Goal: Task Accomplishment & Management: Use online tool/utility

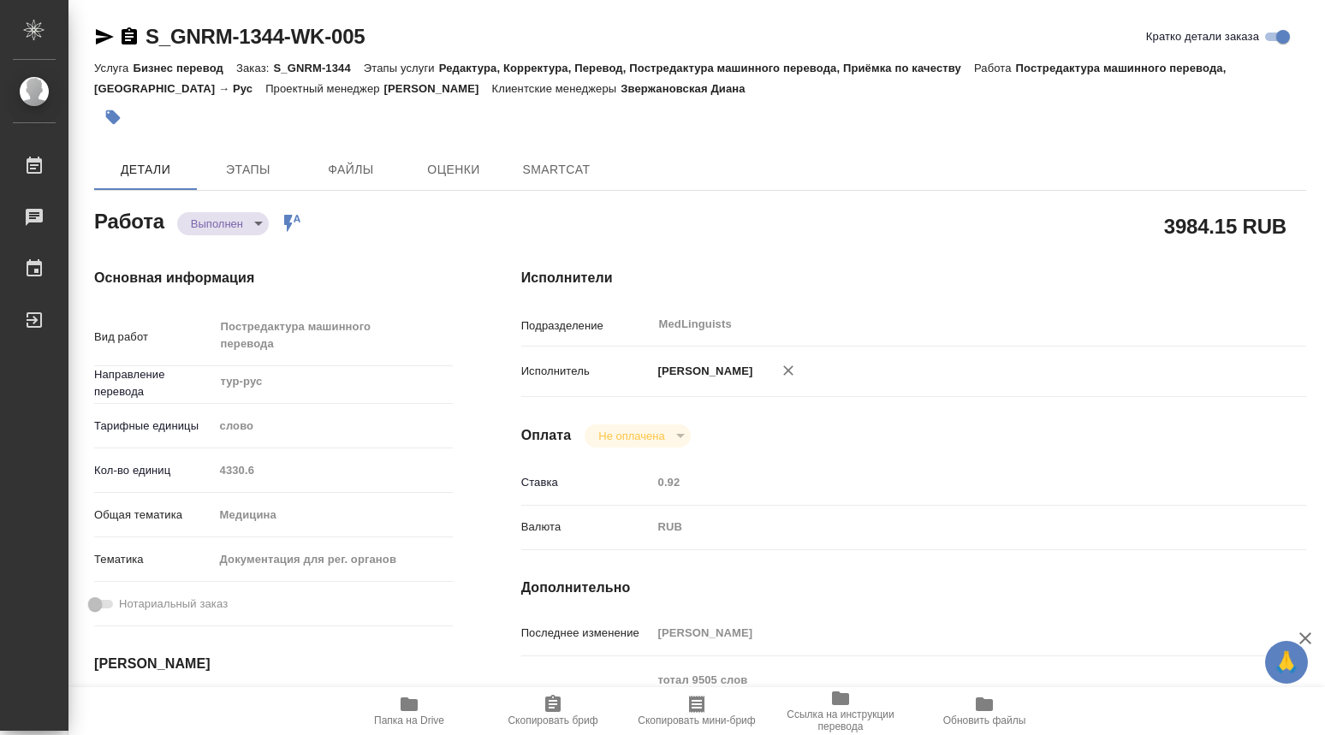
type textarea "x"
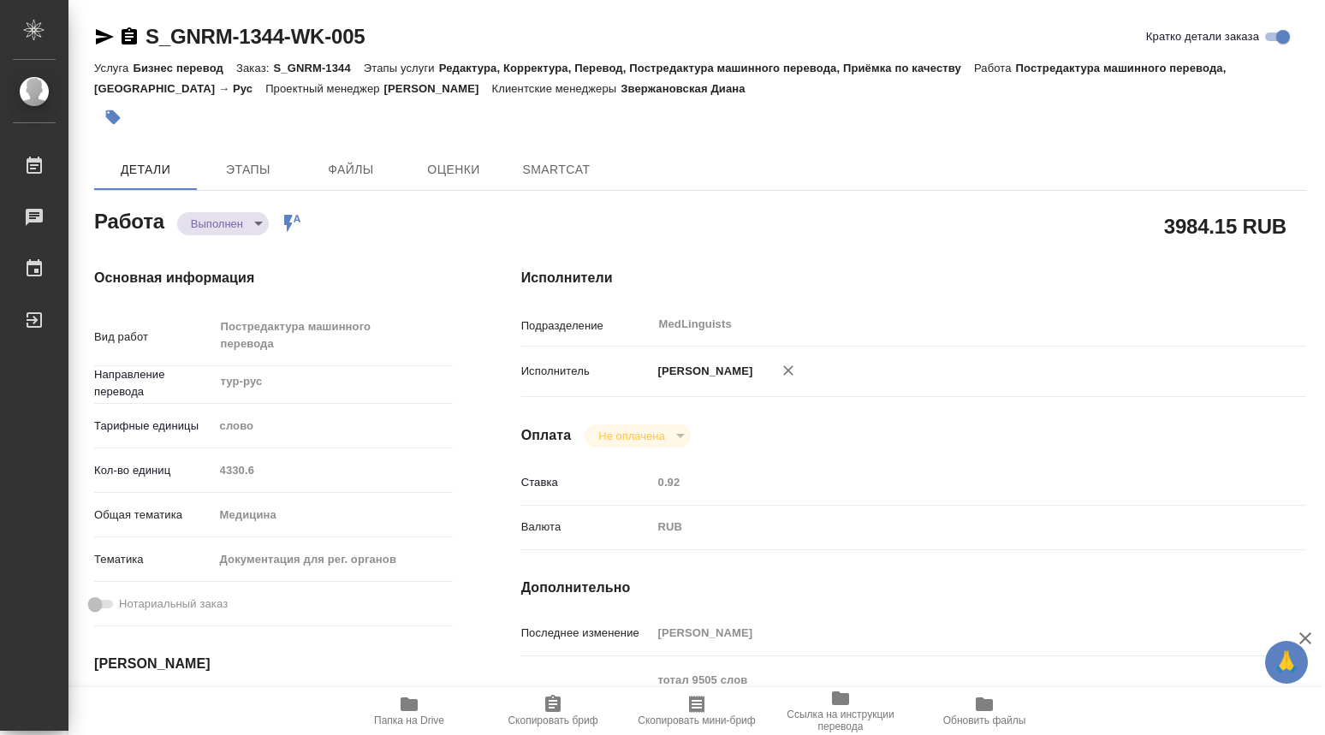
type textarea "x"
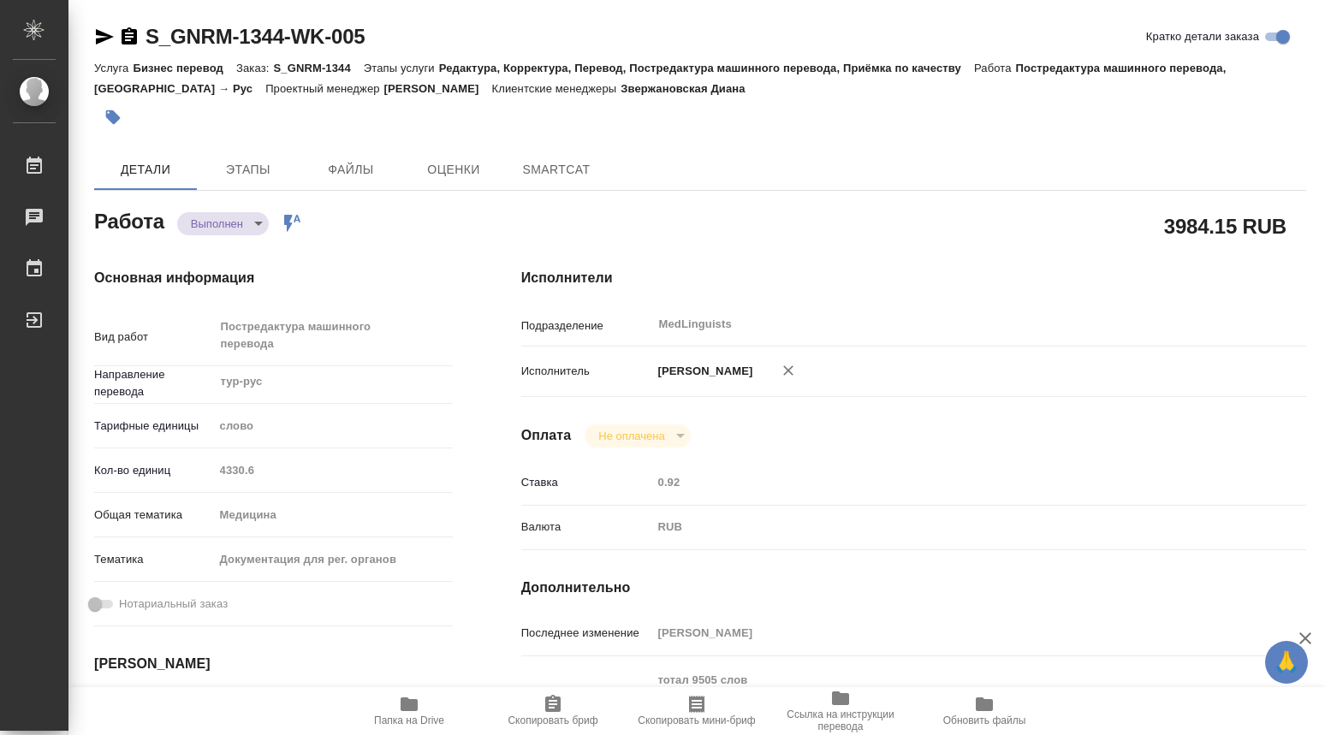
type textarea "x"
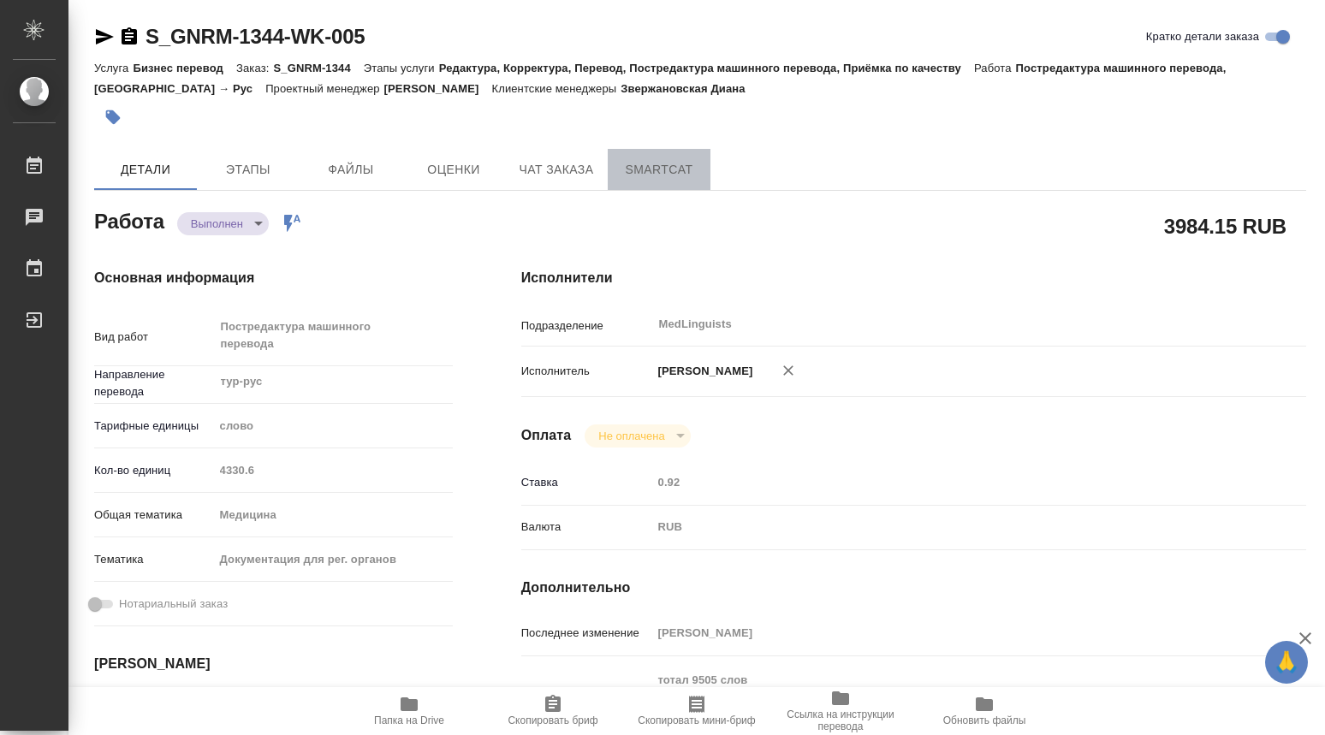
click at [666, 169] on span "SmartCat" at bounding box center [659, 169] width 82 height 21
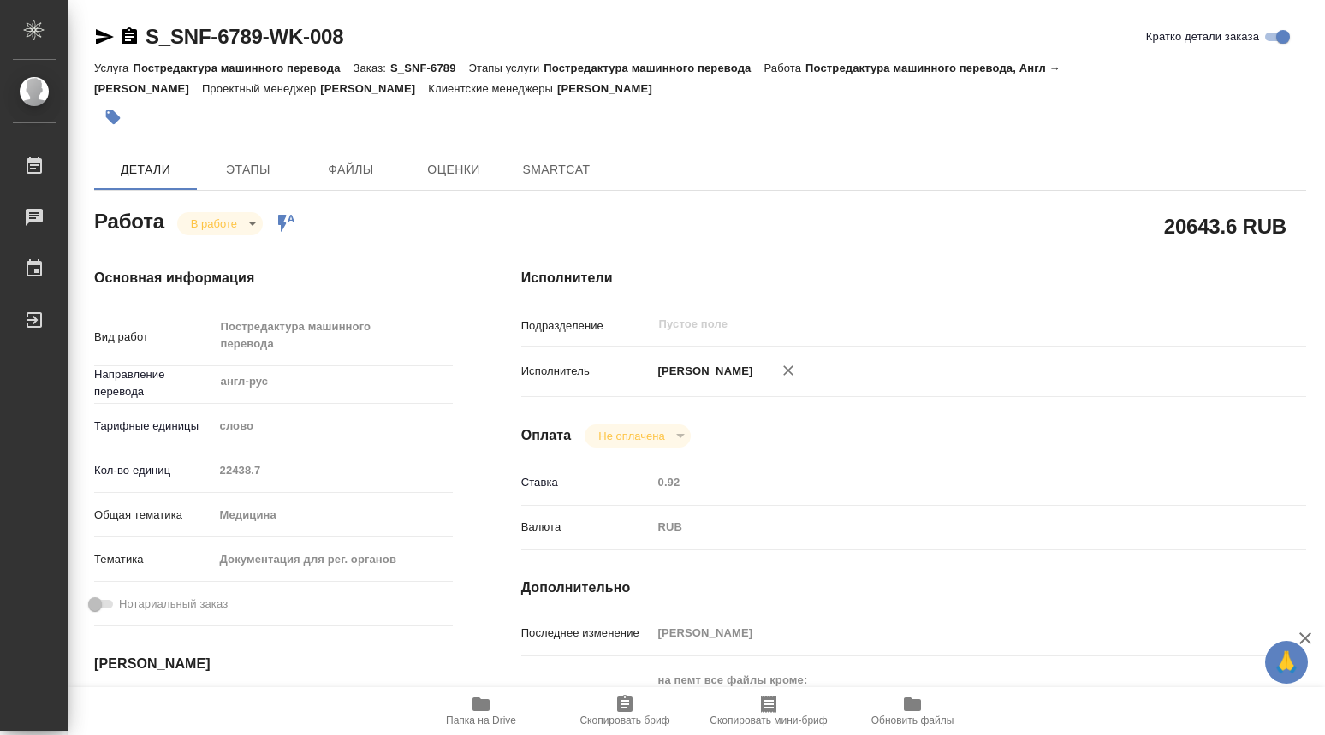
type textarea "x"
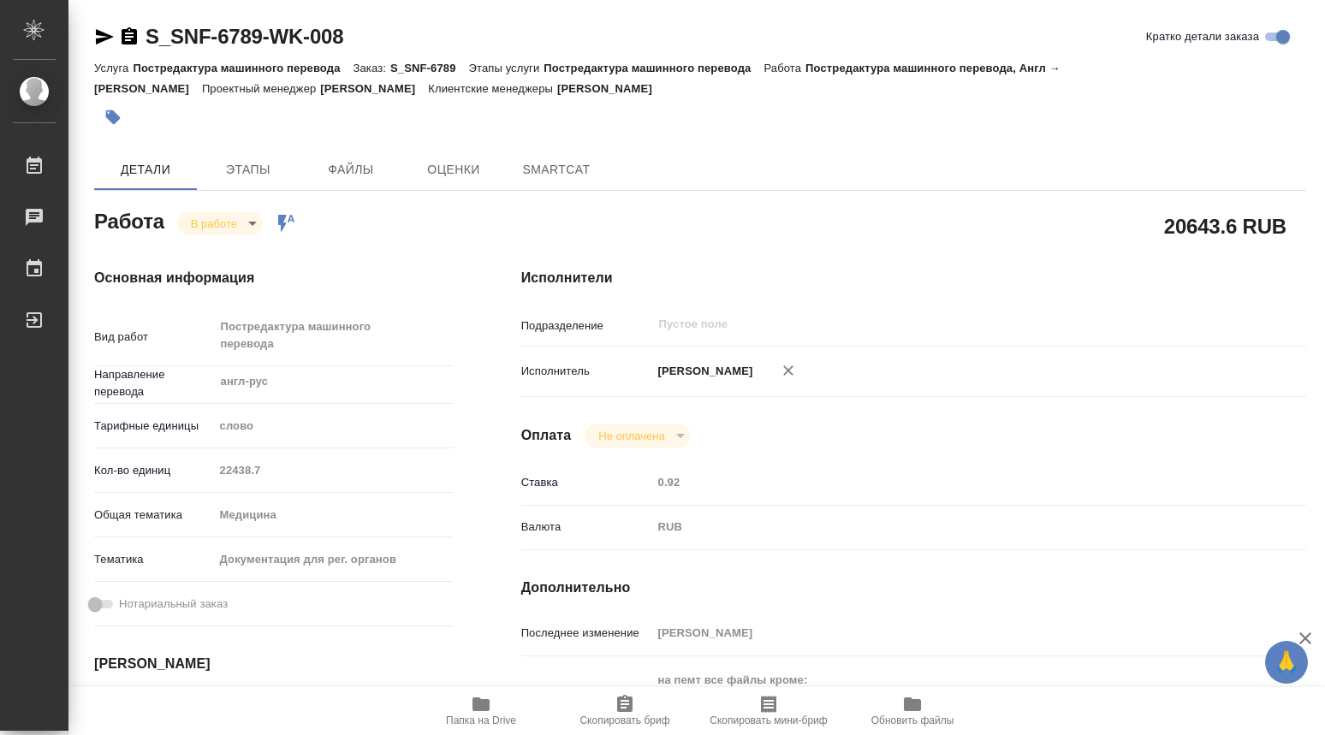
type textarea "x"
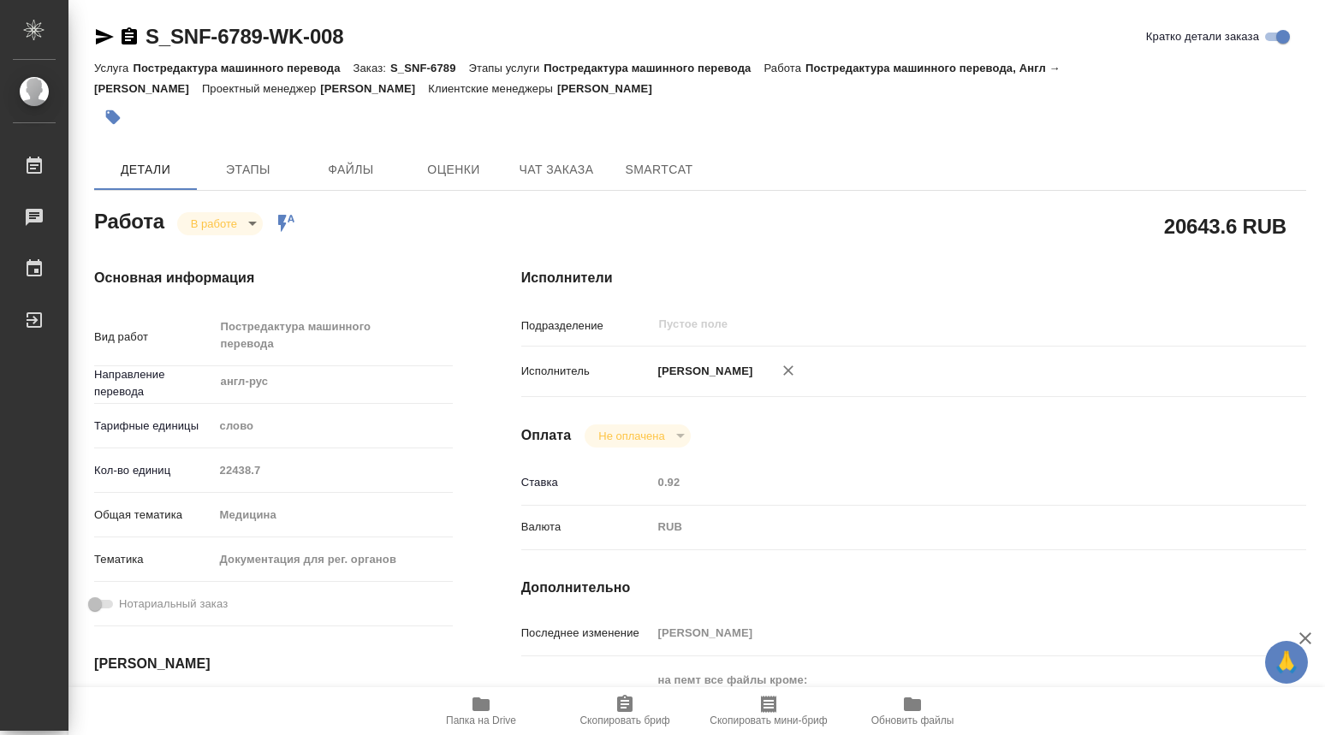
scroll to position [285, 0]
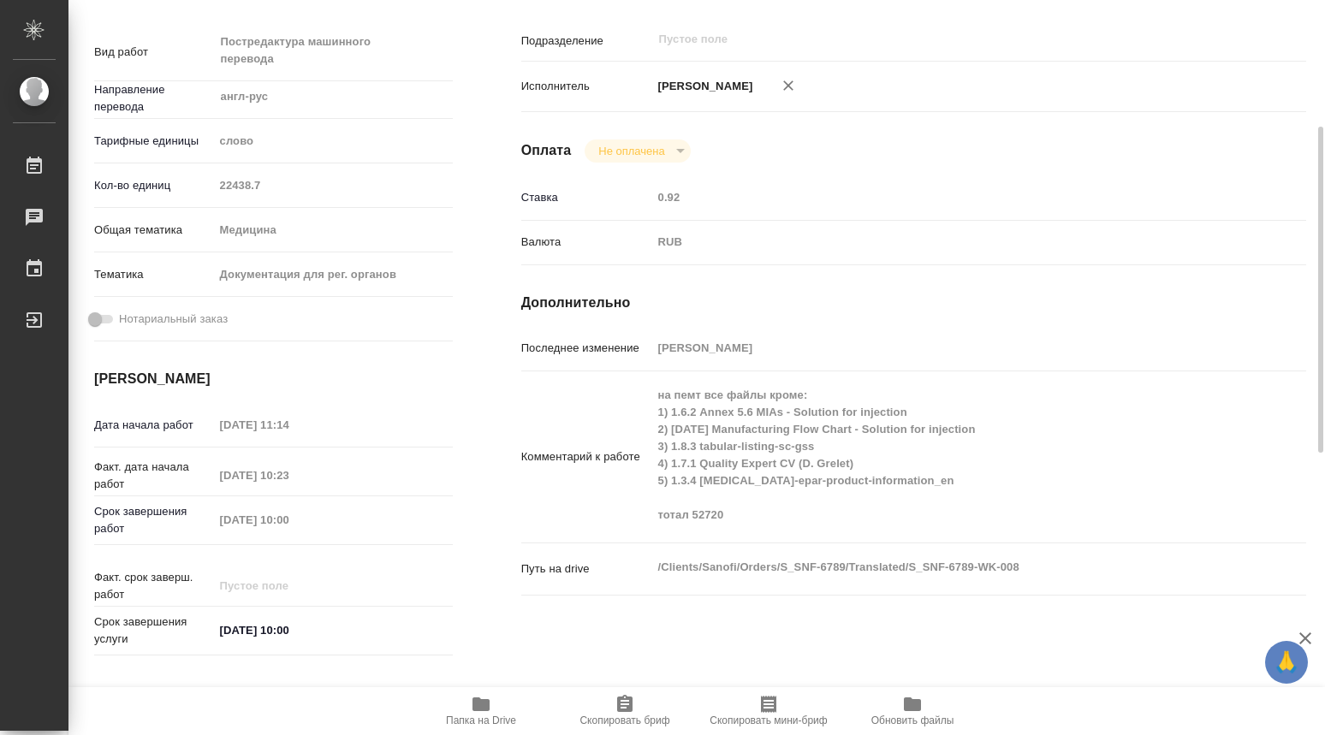
type textarea "x"
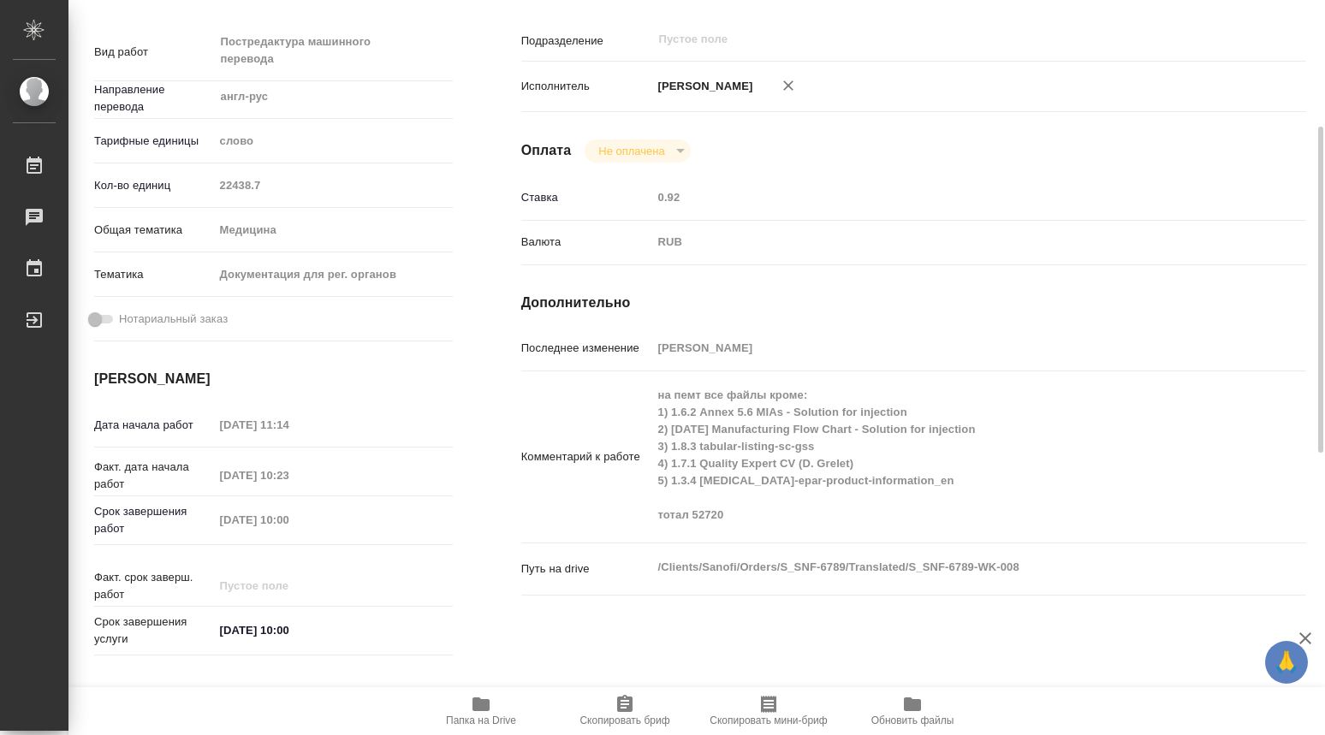
type textarea "x"
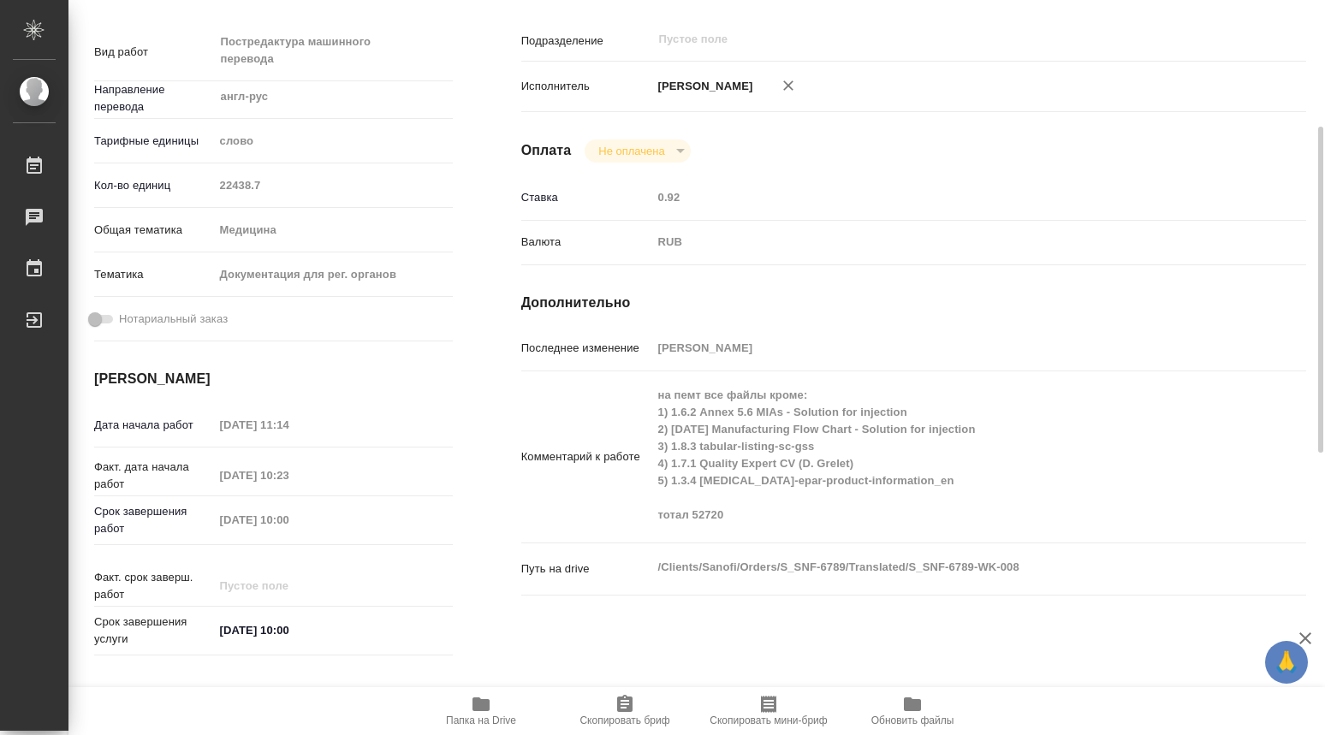
scroll to position [0, 0]
